Goal: Submit feedback/report problem: Submit feedback/report problem

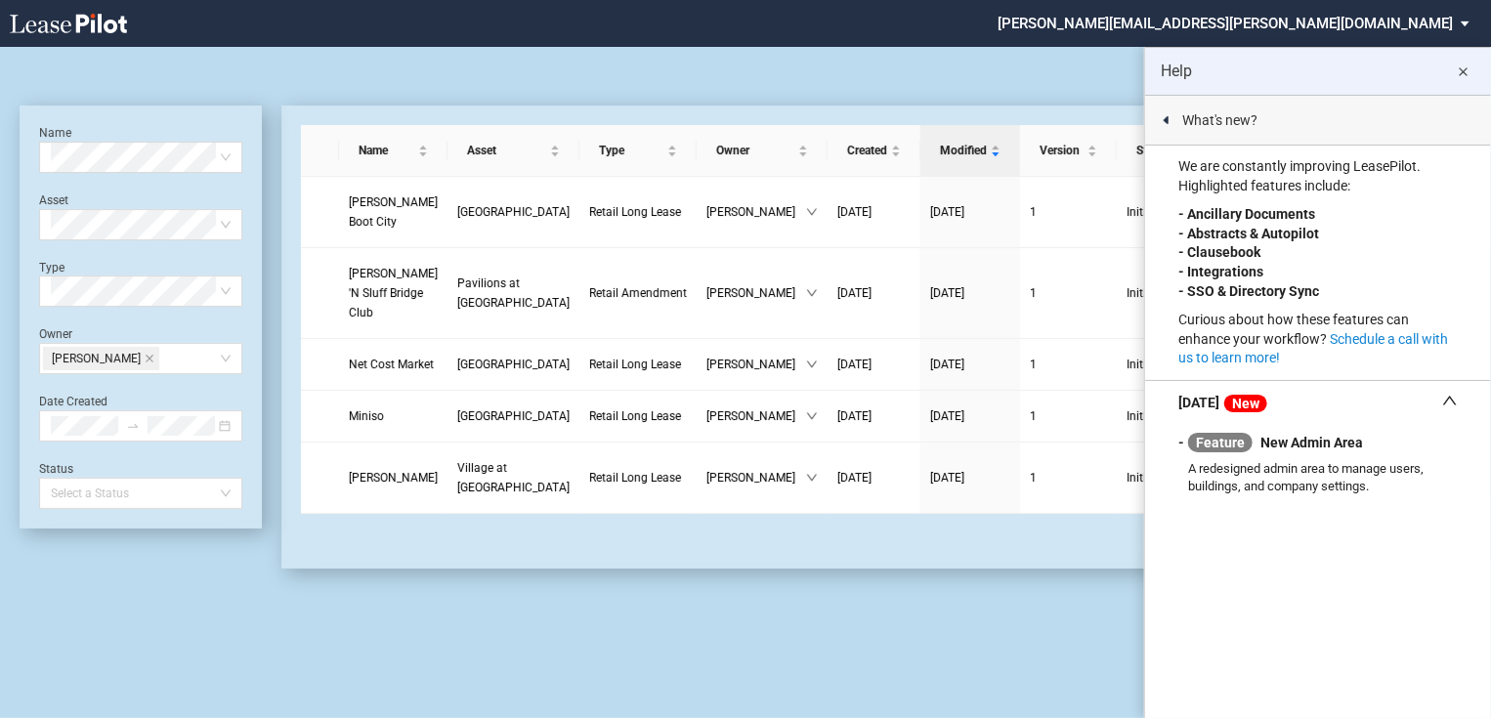
click at [1463, 69] on md-icon "close" at bounding box center [1463, 72] width 23 height 23
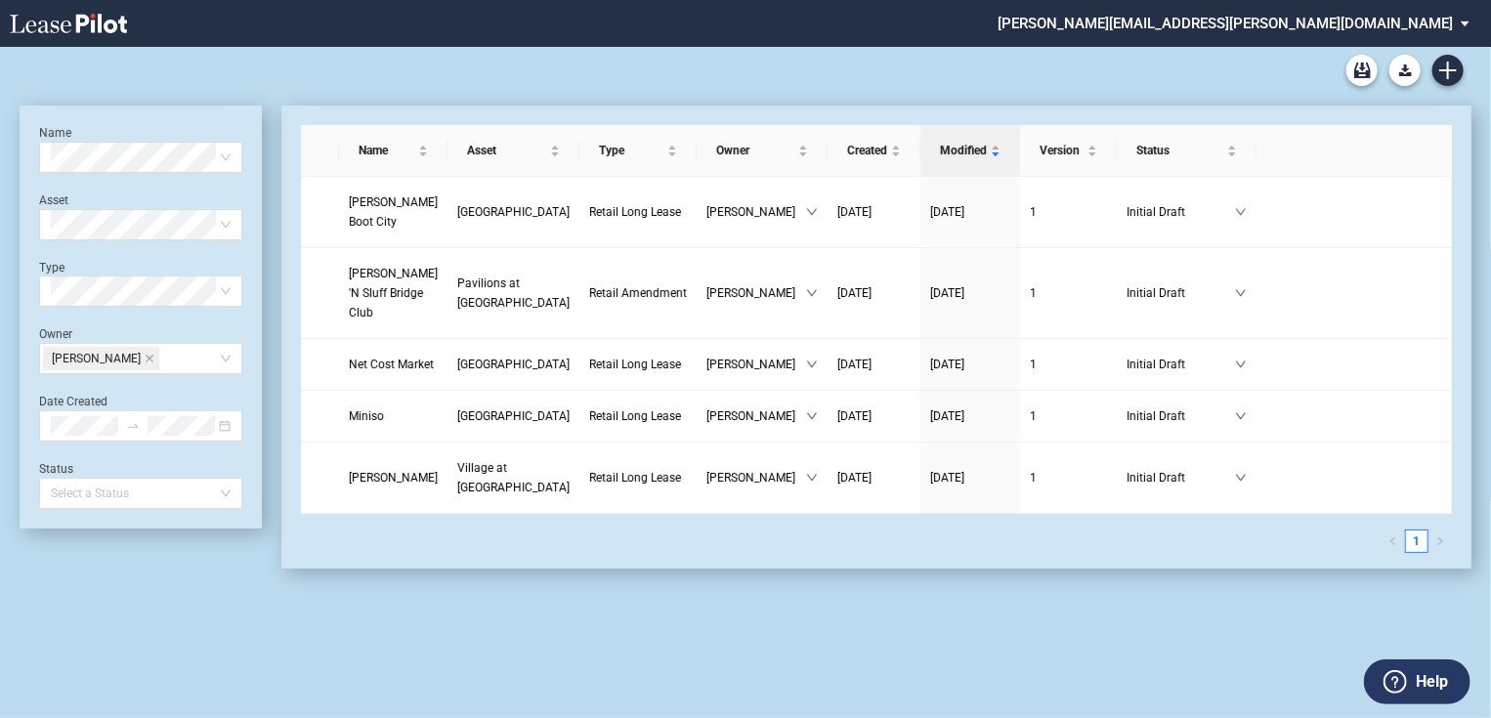
click at [1413, 669] on button "Help" at bounding box center [1417, 682] width 107 height 45
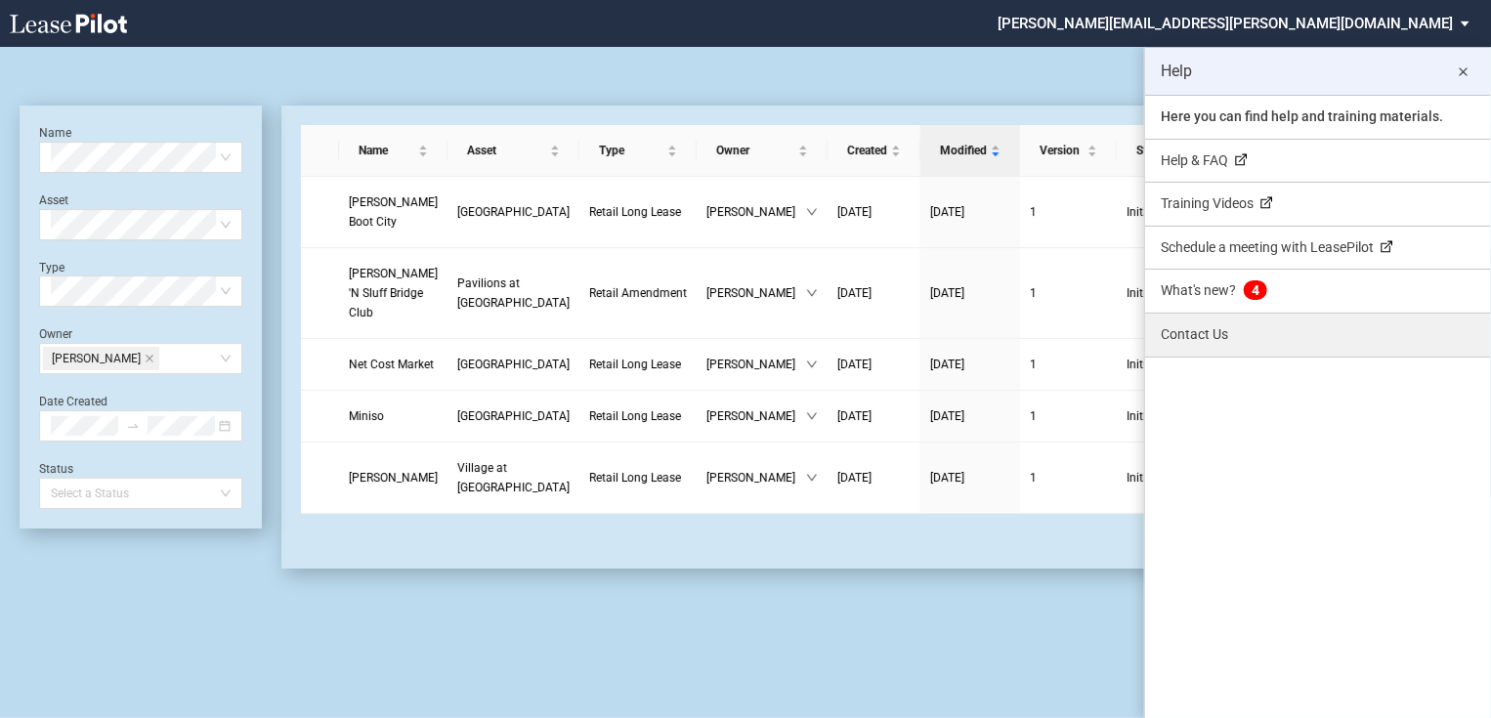
click at [1204, 324] on link "Contact Us" at bounding box center [1318, 335] width 346 height 43
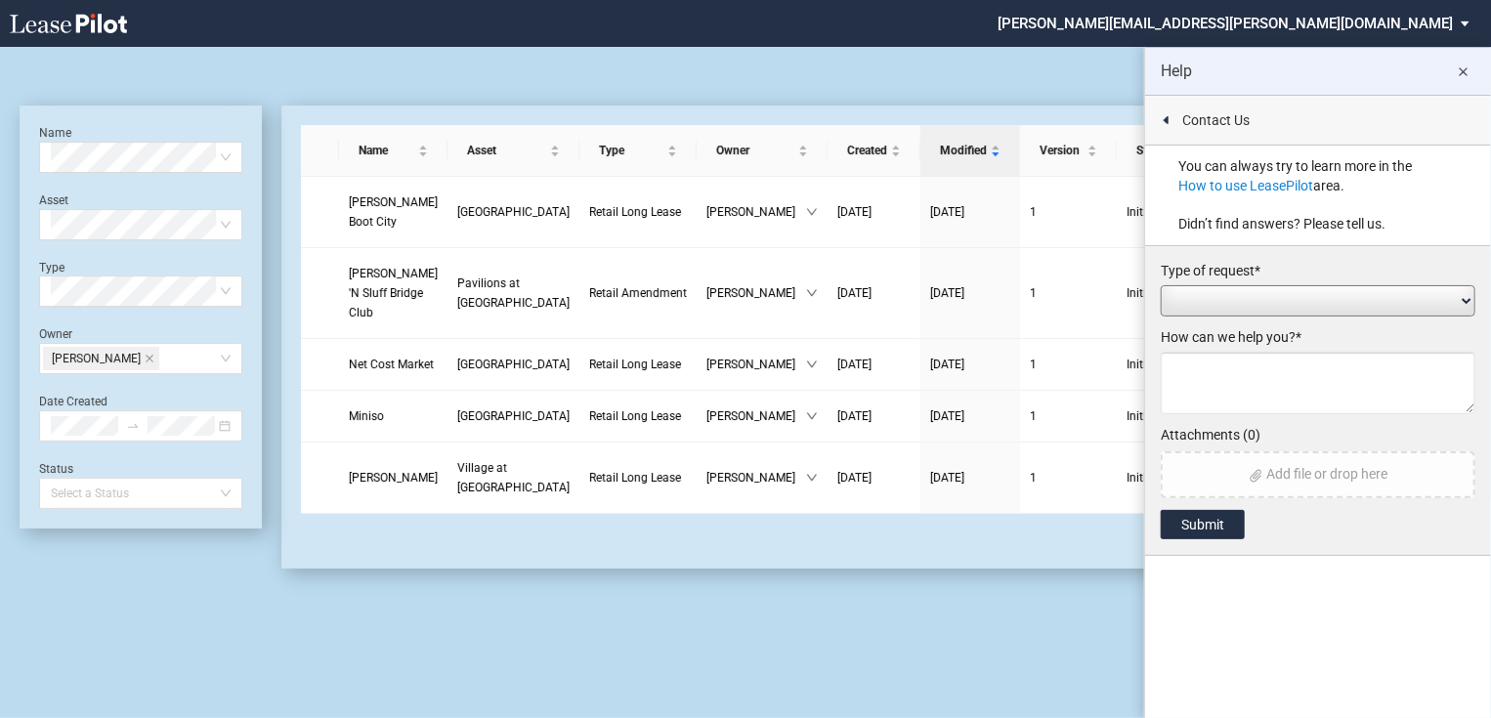
click at [1228, 298] on select "Add / Change Asset Feature Request Formatting Issue Language Revisions Add New …" at bounding box center [1318, 300] width 315 height 31
select select "language_revision"
click at [1161, 285] on select "Add / Change Asset Feature Request Formatting Issue Language Revisions Add New …" at bounding box center [1318, 300] width 315 height 31
click at [1245, 363] on textarea at bounding box center [1318, 383] width 315 height 63
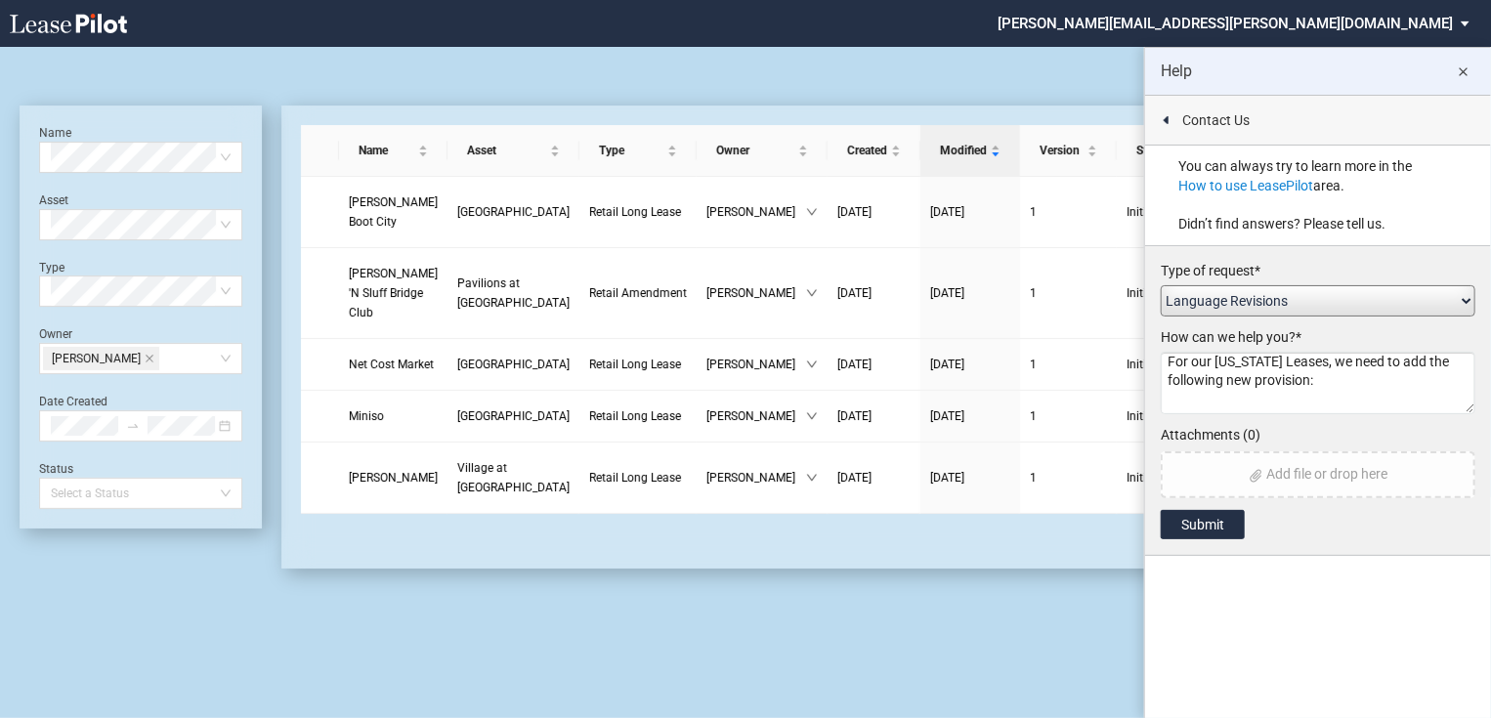
drag, startPoint x: 1317, startPoint y: 373, endPoint x: 1302, endPoint y: 384, distance: 18.2
click at [1314, 376] on textarea "For our [US_STATE] Leases, we need to add the following new provision:" at bounding box center [1318, 383] width 315 height 63
click at [1302, 384] on textarea "For our [US_STATE] Leases, we need to add the following new provision:" at bounding box center [1318, 383] width 315 height 63
paste textarea "[US_STATE] Restricted Transaction Representation. Tenant represents and warrant…"
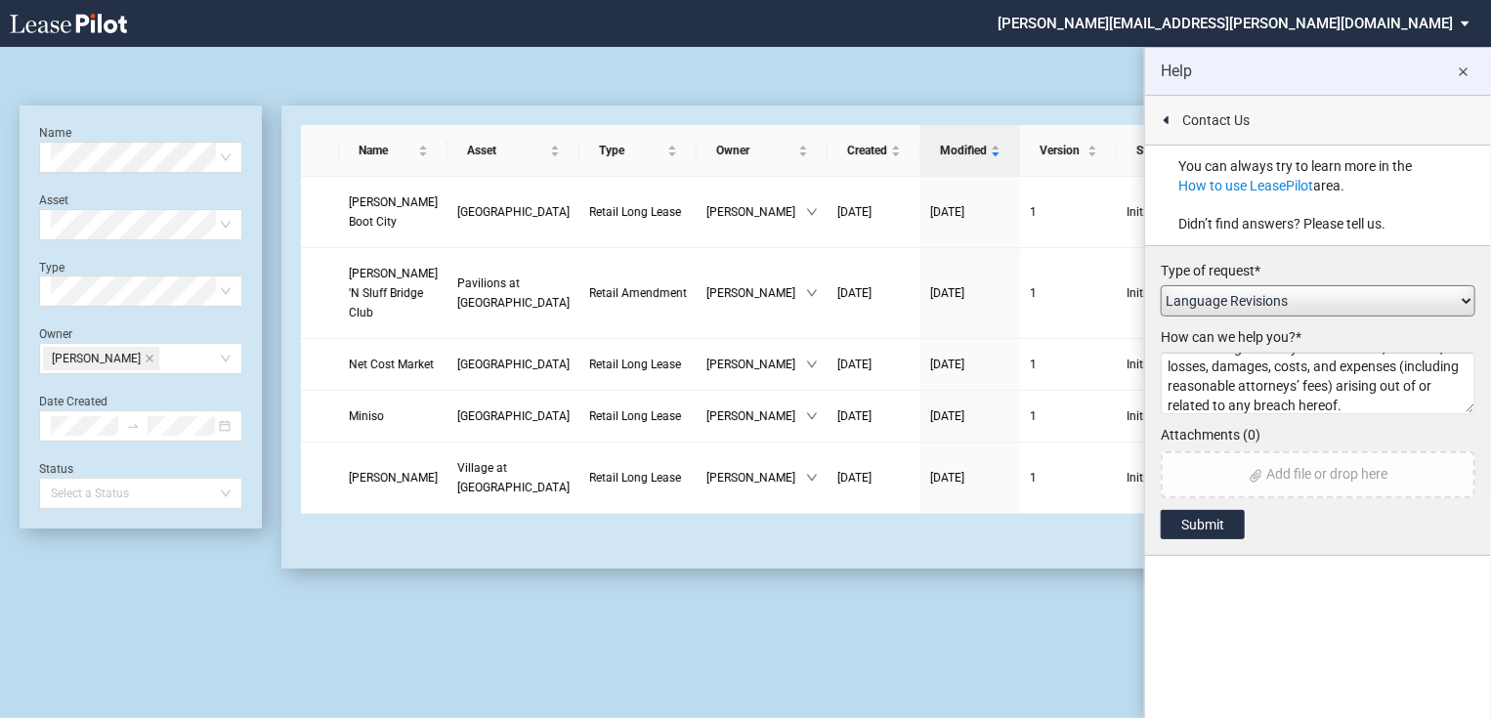
type textarea "For our [US_STATE] Leases, we need to add the following new provision: [US_STAT…"
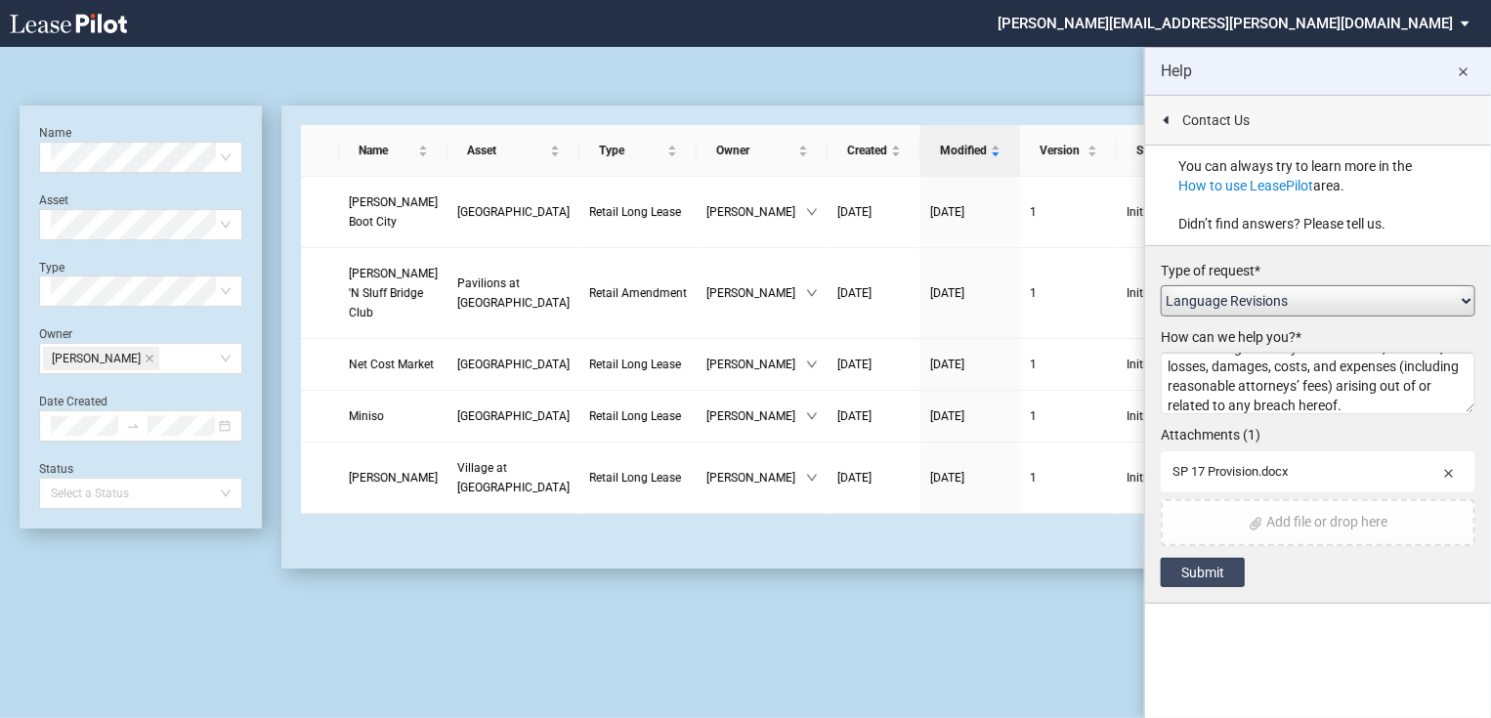
click at [1232, 572] on button "Submit" at bounding box center [1203, 572] width 84 height 29
